Goal: Information Seeking & Learning: Learn about a topic

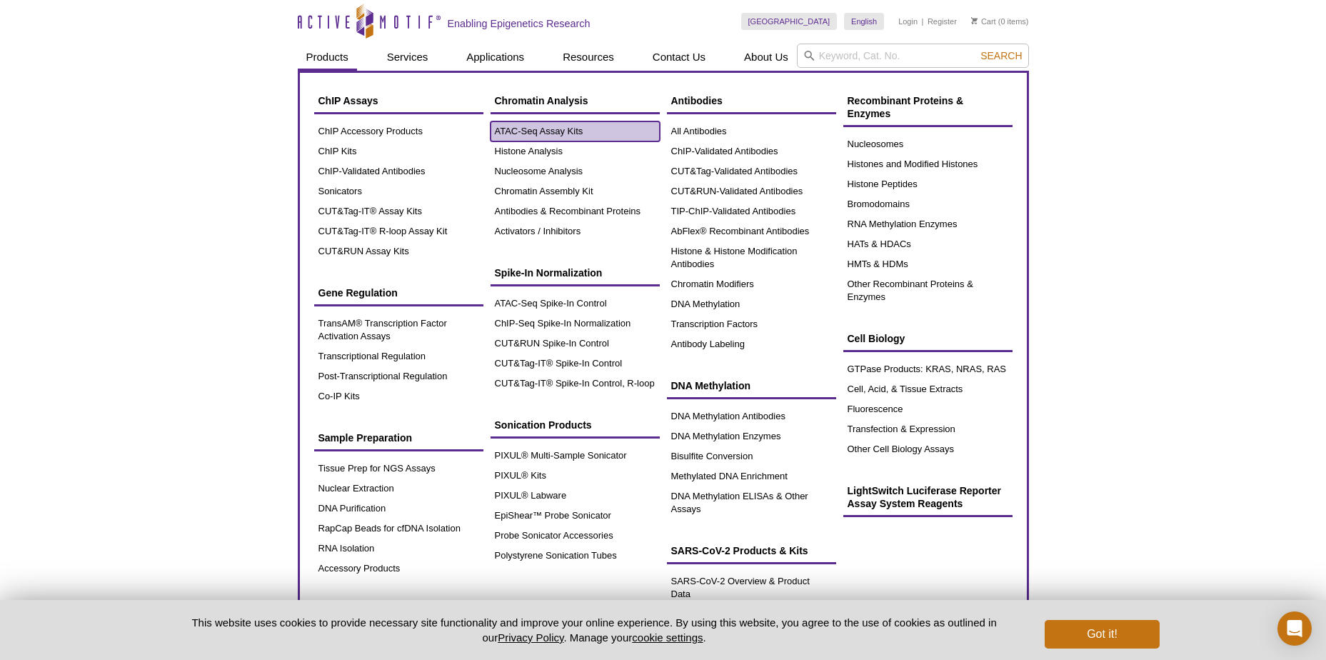
click at [574, 130] on link "ATAC-Seq Assay Kits" at bounding box center [575, 131] width 169 height 20
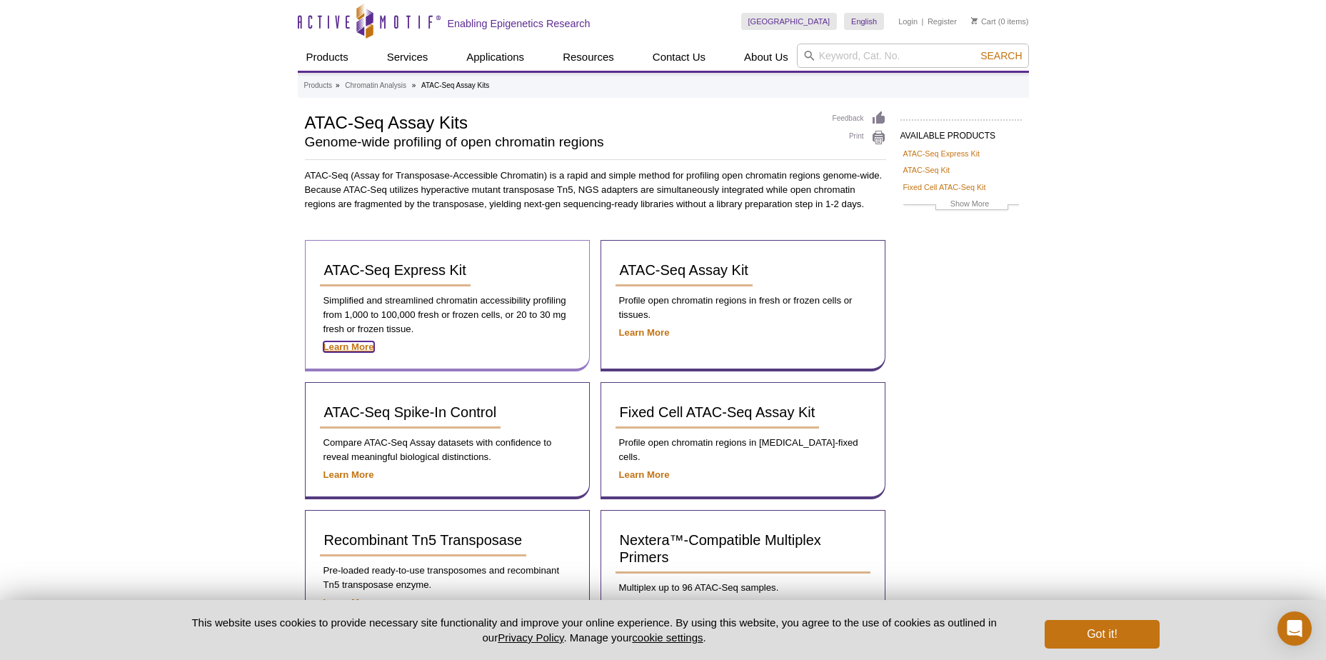
click at [348, 346] on strong "Learn More" at bounding box center [348, 346] width 51 height 11
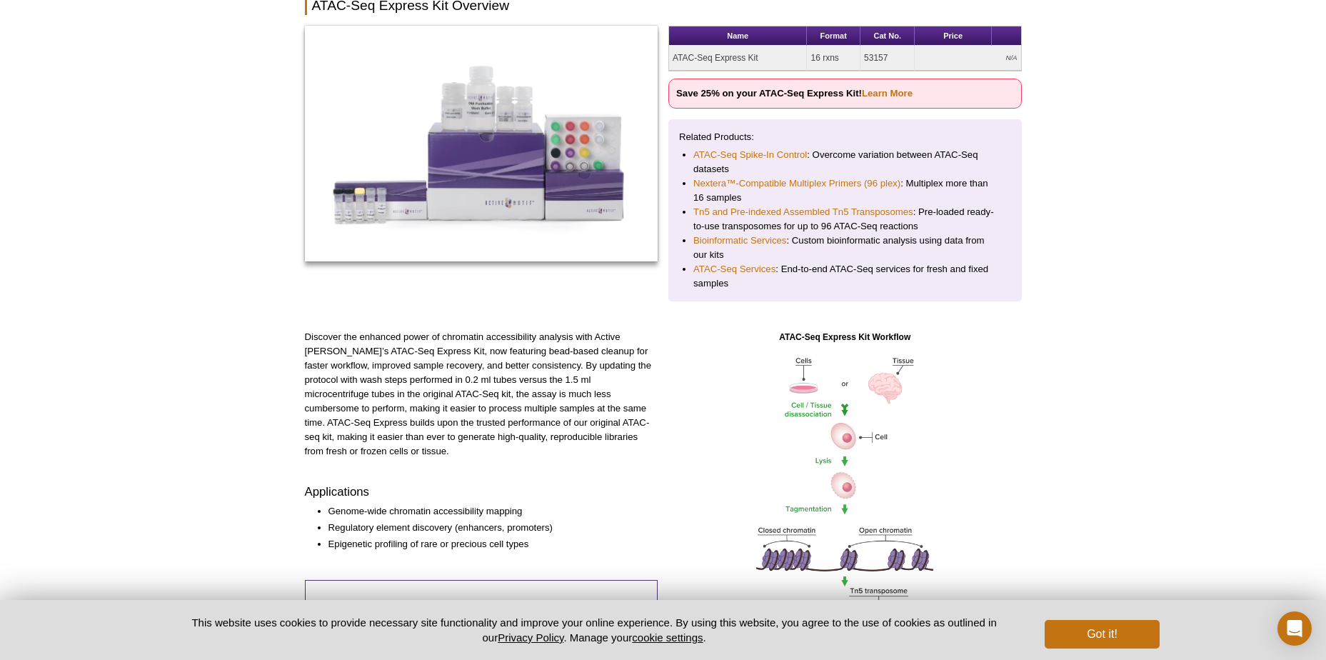
scroll to position [143, 0]
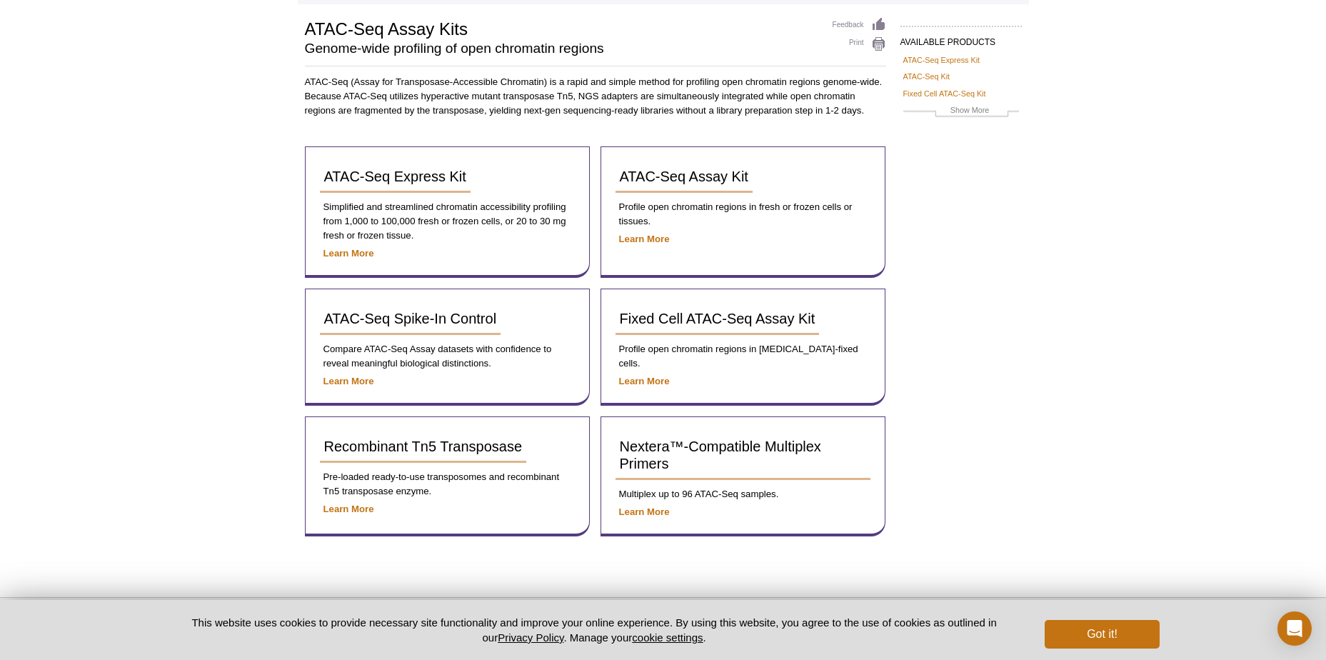
scroll to position [13, 0]
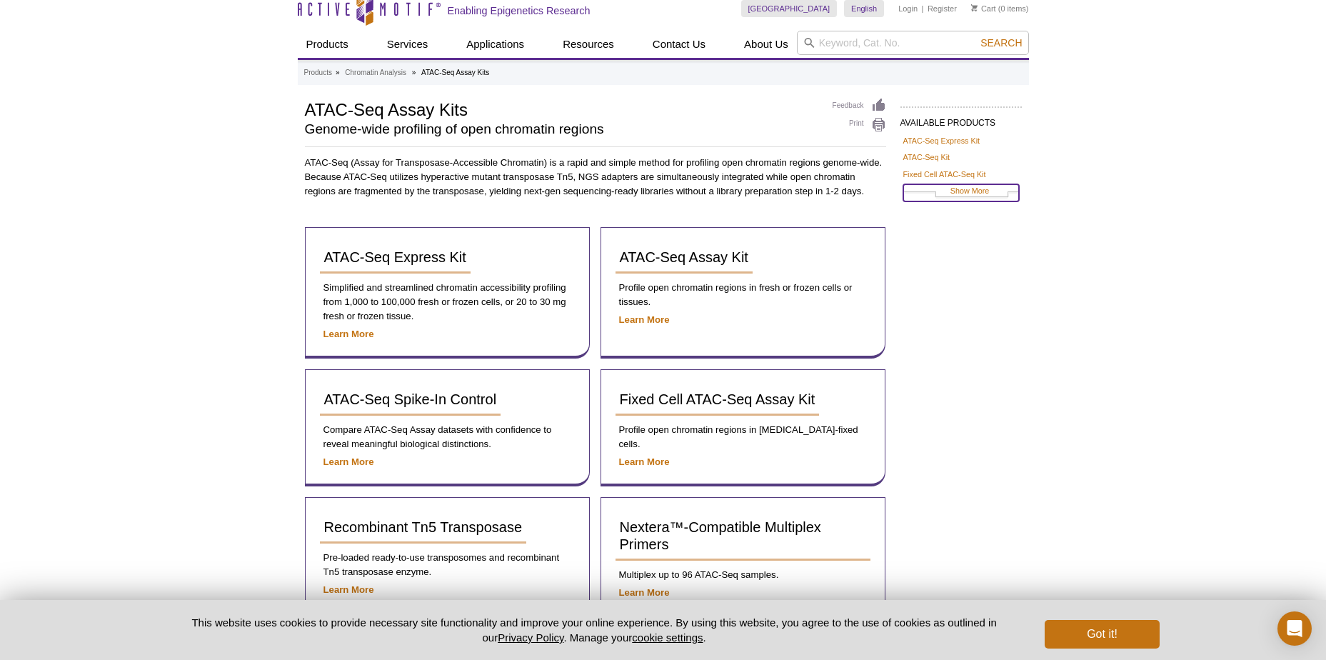
click at [949, 193] on link "Show More" at bounding box center [961, 192] width 116 height 16
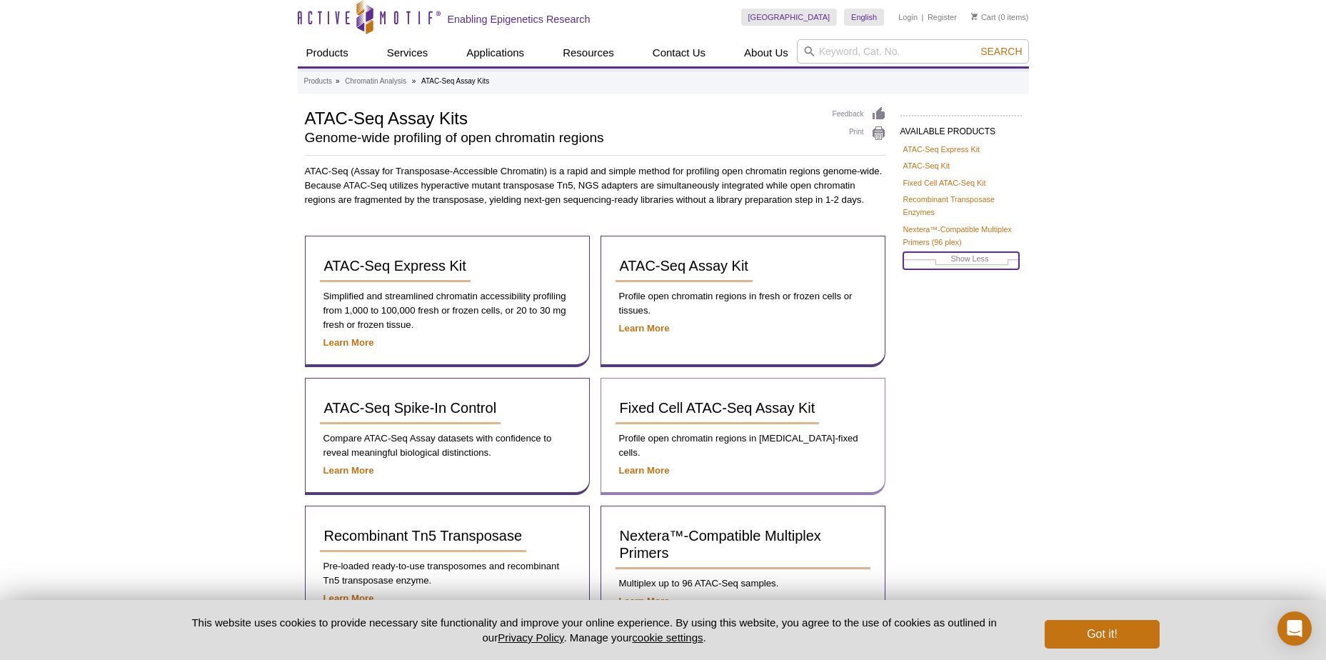
scroll to position [0, 0]
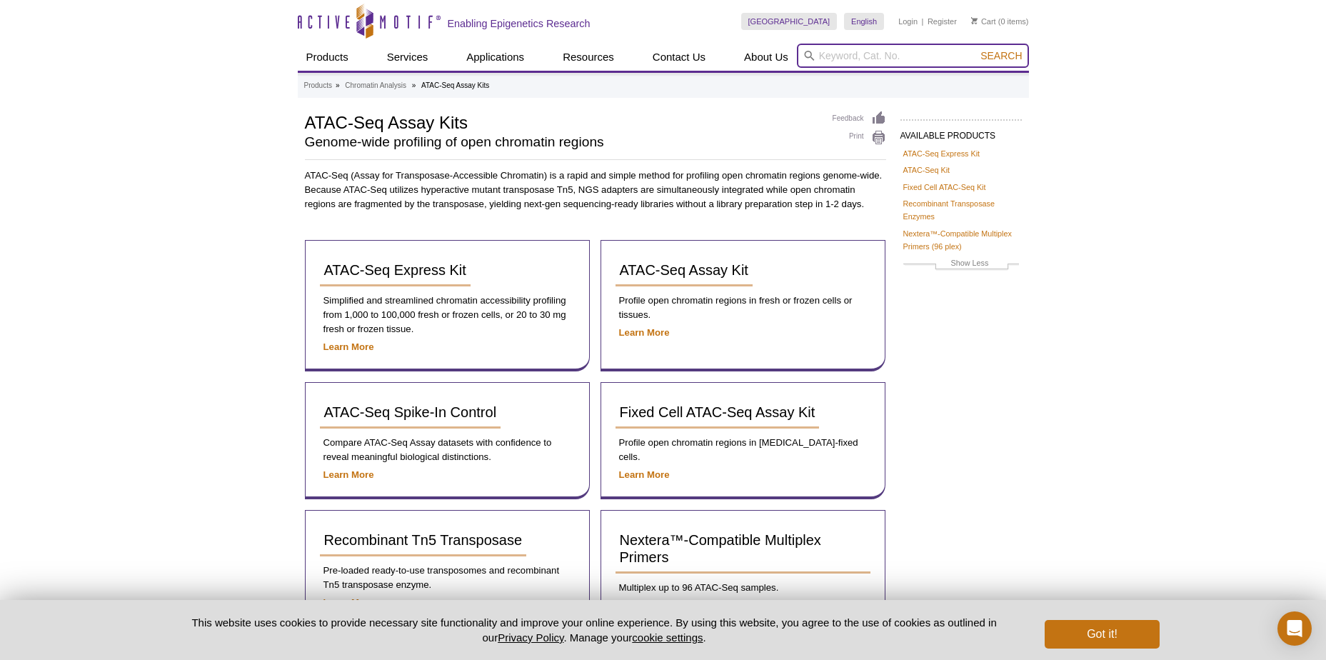
click at [829, 59] on input "search" at bounding box center [913, 56] width 232 height 24
paste input "Active Motiv #53153"
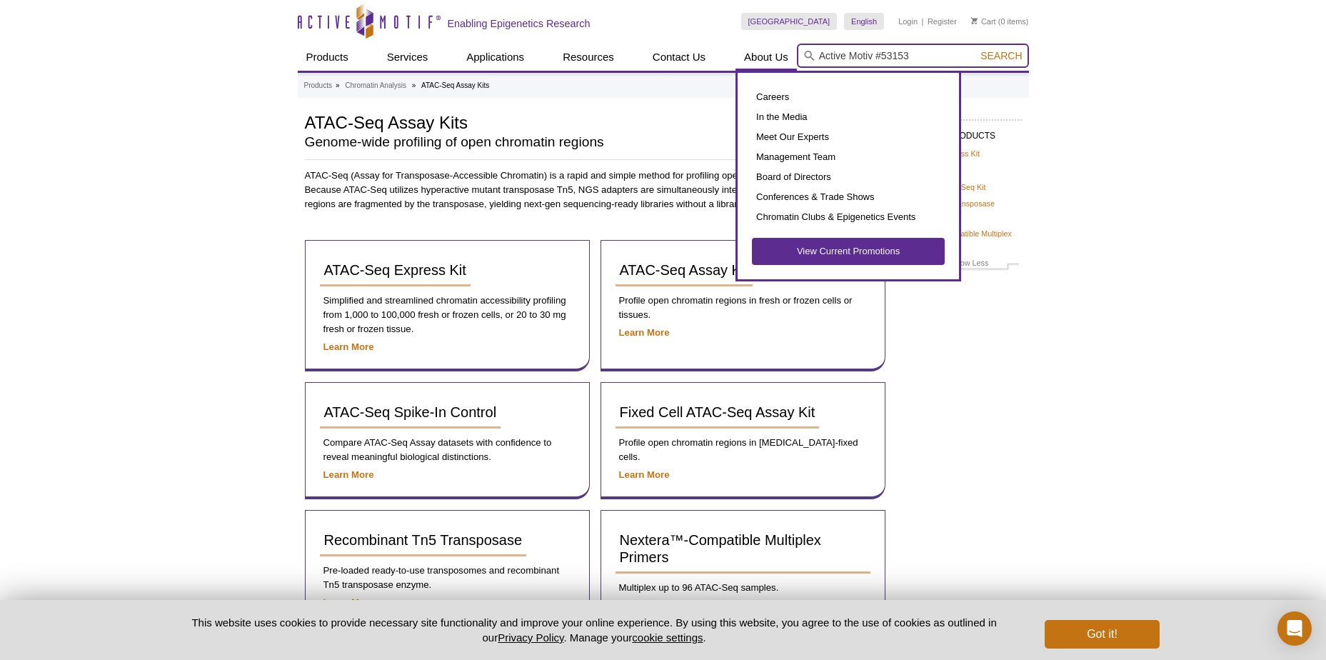
drag, startPoint x: 883, startPoint y: 54, endPoint x: 753, endPoint y: 64, distance: 130.4
click at [753, 64] on div "Products ChIP Assays ChIP Accessory Products ChIP Kits ChIP-Validated Antibodie…" at bounding box center [663, 57] width 731 height 27
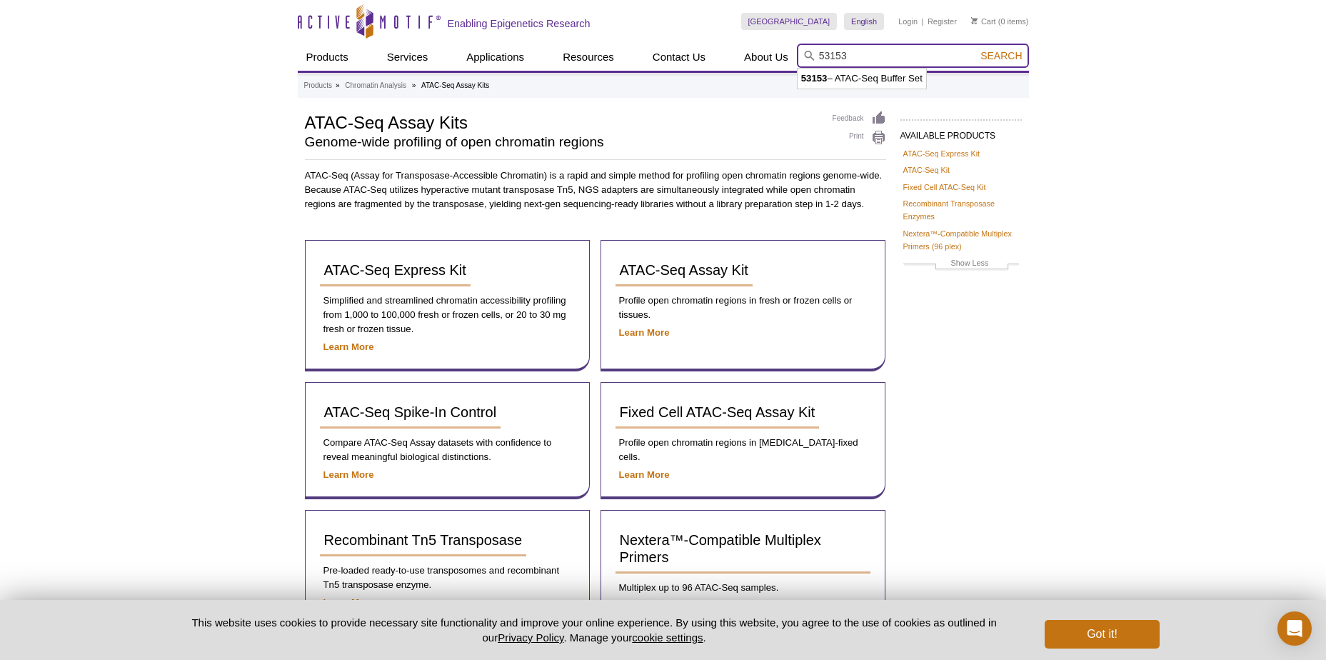
type input "53153"
click at [1014, 60] on span "Search" at bounding box center [1000, 55] width 41 height 11
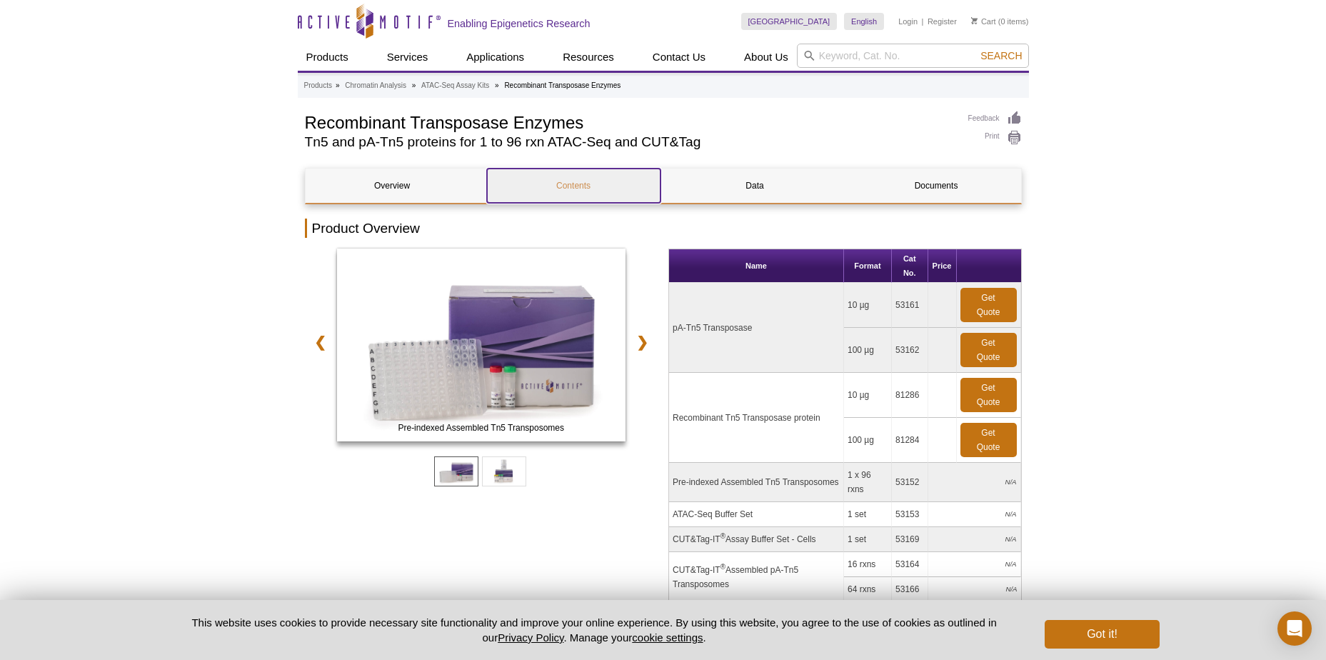
click at [565, 189] on link "Contents" at bounding box center [574, 186] width 174 height 34
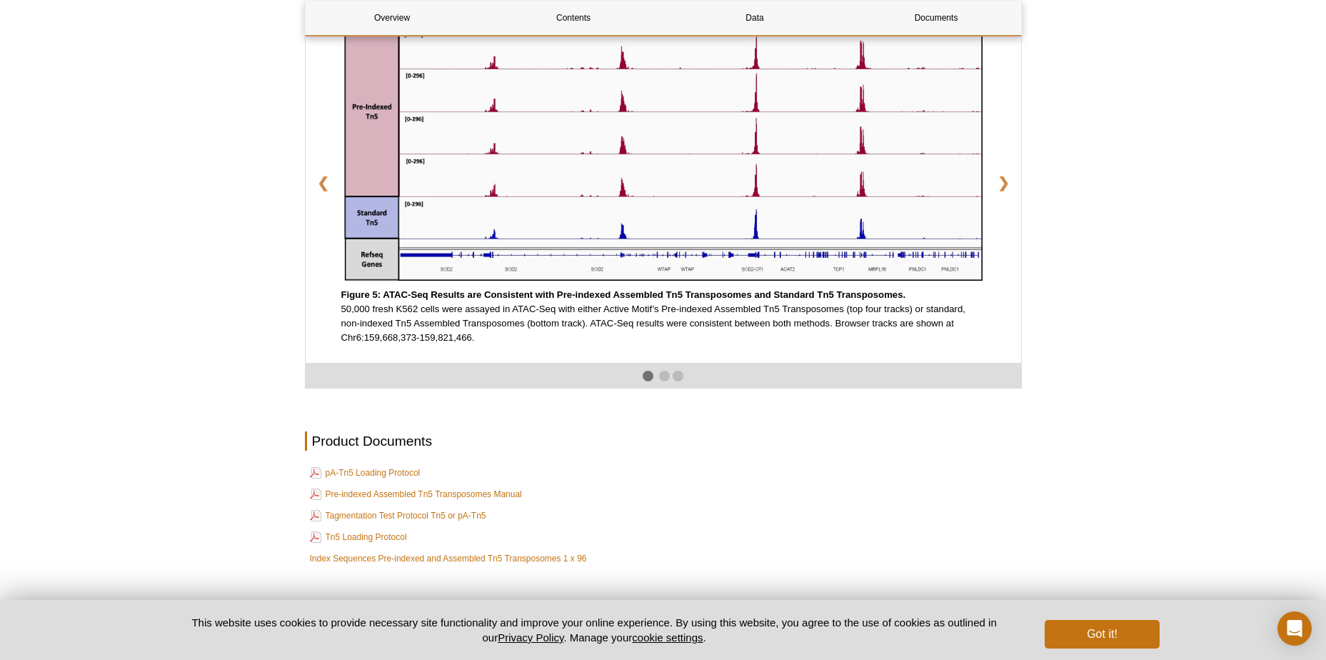
scroll to position [2344, 0]
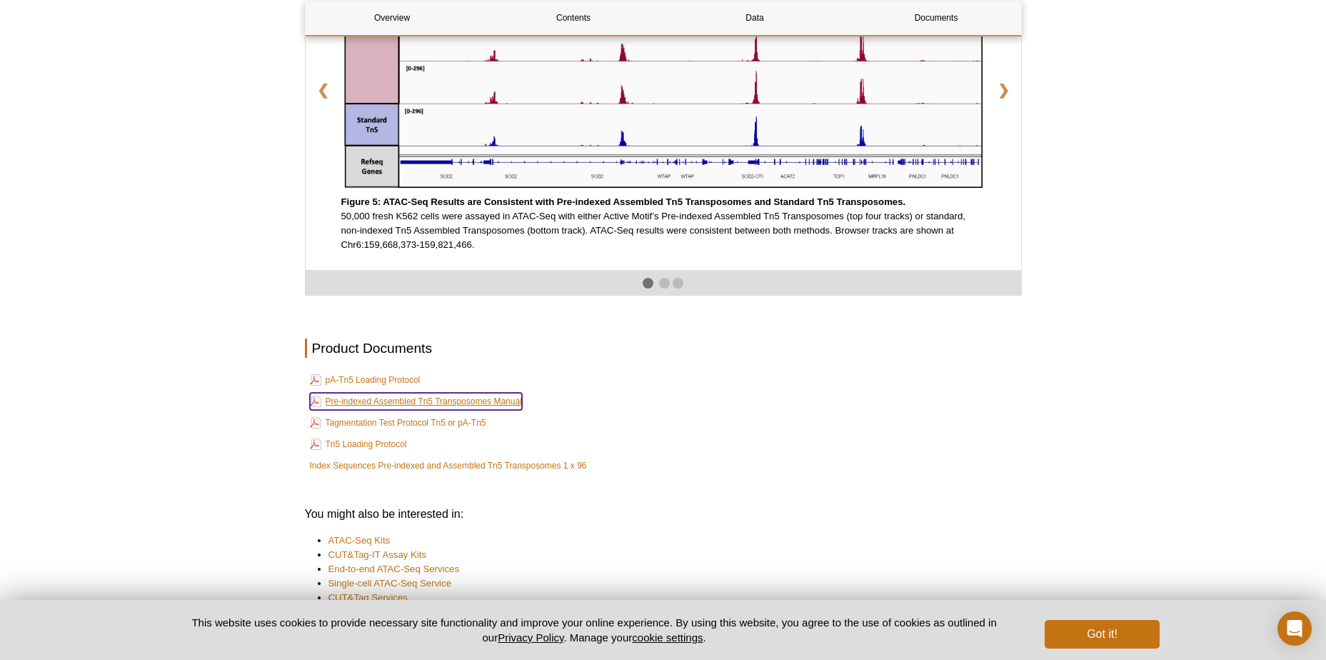
click at [412, 410] on link "Pre-indexed Assembled Tn5 Transposomes Manual" at bounding box center [416, 401] width 212 height 17
click at [375, 548] on link "ATAC-Seq Kits" at bounding box center [359, 540] width 62 height 14
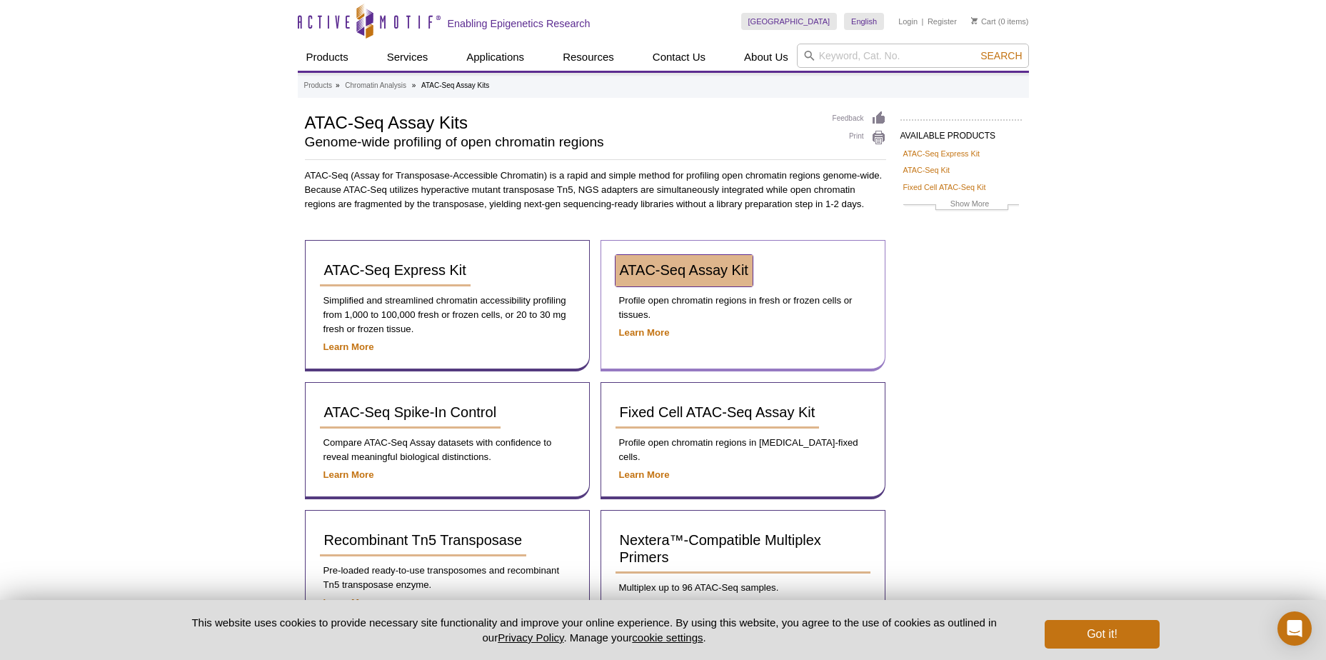
click at [699, 267] on span "ATAC-Seq Assay Kit" at bounding box center [684, 270] width 129 height 16
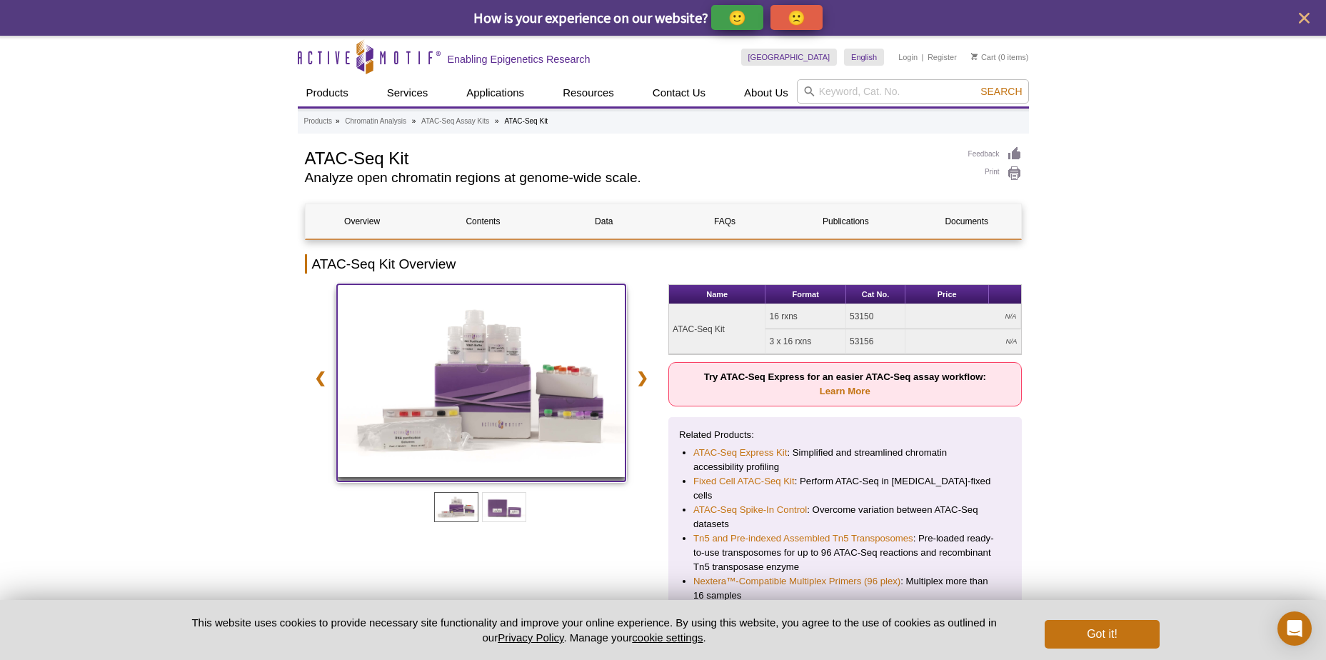
click at [484, 369] on img at bounding box center [481, 380] width 289 height 193
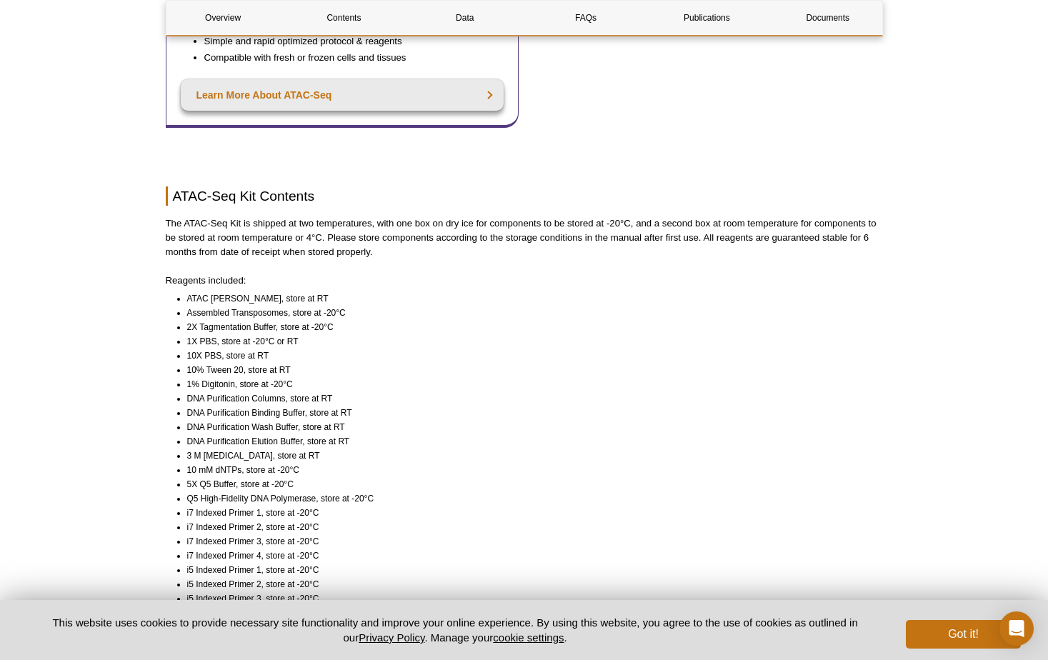
scroll to position [1285, 0]
